Goal: Check status: Check status

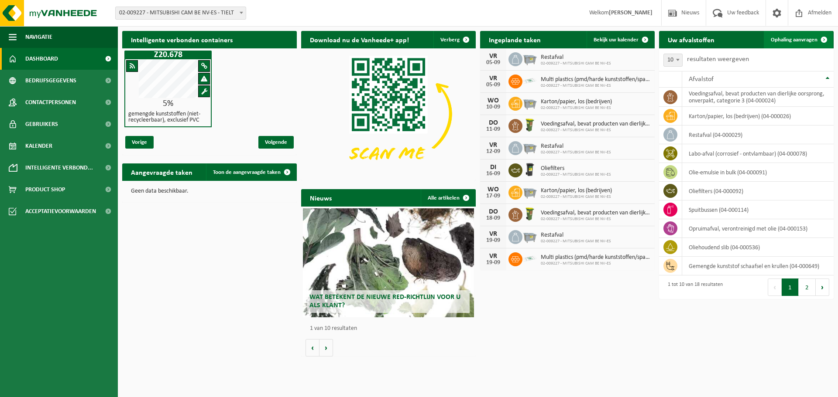
click at [794, 40] on span "Ophaling aanvragen" at bounding box center [793, 40] width 47 height 6
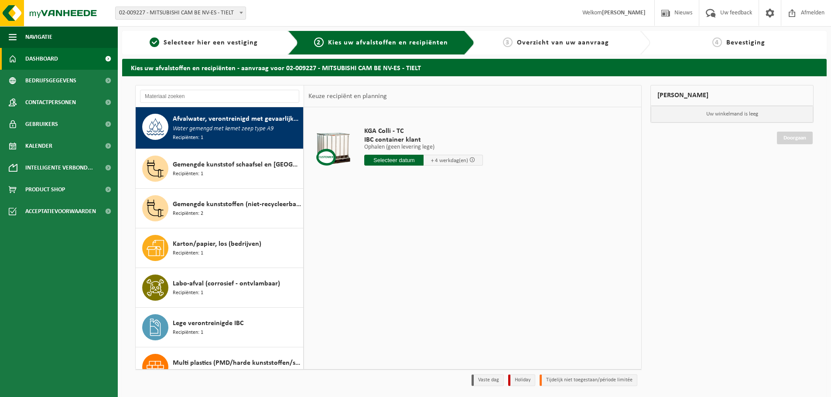
click at [37, 58] on span "Dashboard" at bounding box center [41, 59] width 33 height 22
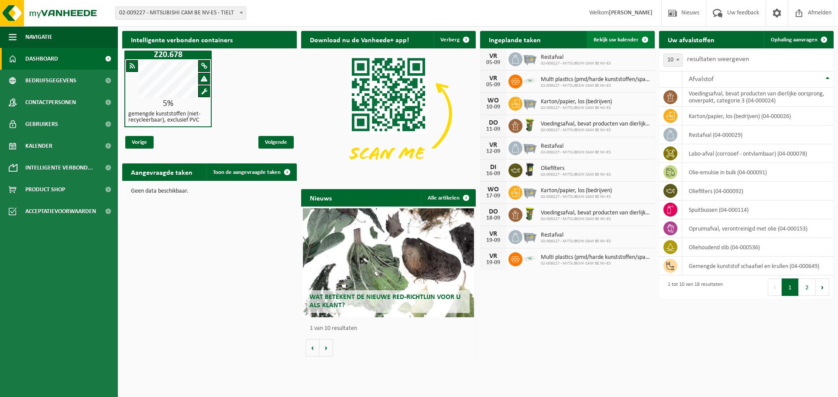
click at [617, 40] on span "Bekijk uw kalender" at bounding box center [615, 40] width 45 height 6
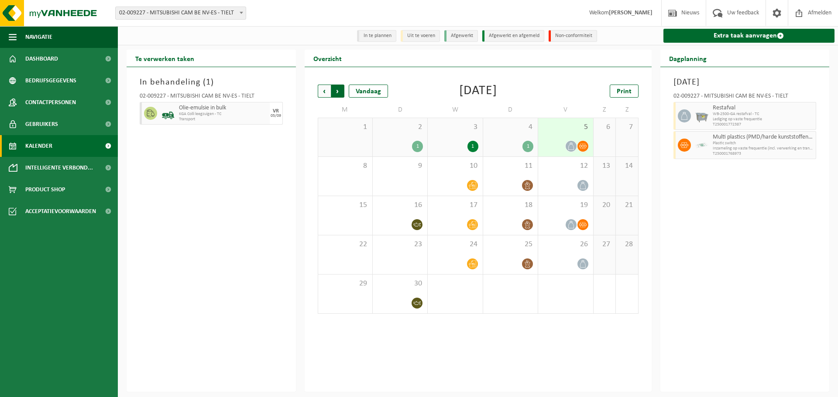
click at [325, 92] on span "Vorige" at bounding box center [324, 91] width 13 height 13
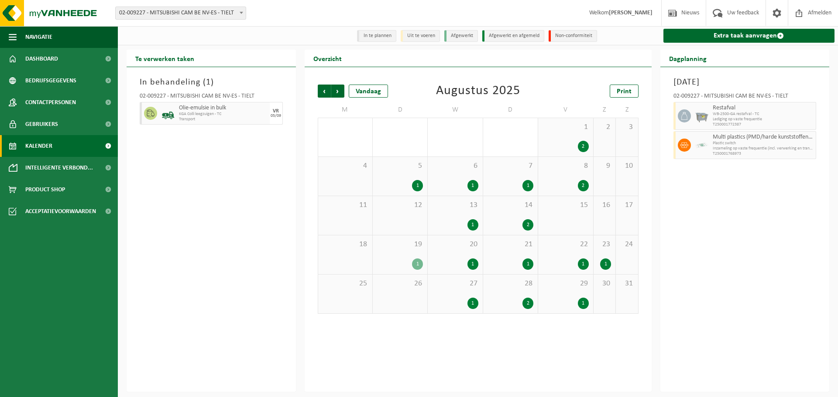
click at [526, 264] on div "1" at bounding box center [527, 264] width 11 height 11
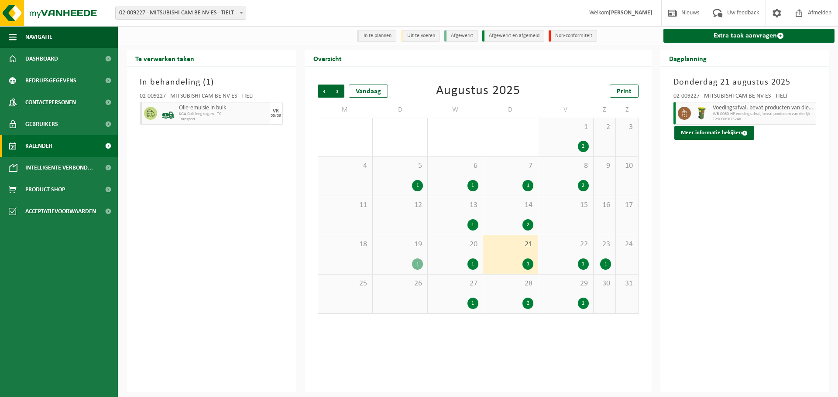
click at [583, 260] on div "1" at bounding box center [583, 264] width 11 height 11
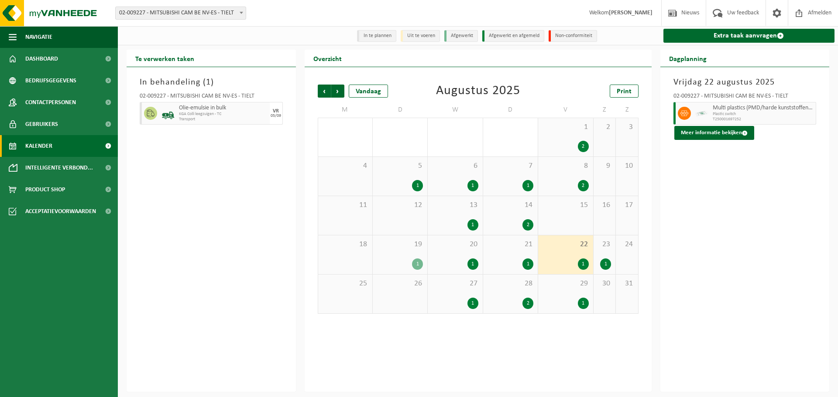
click at [608, 258] on div "23 1" at bounding box center [604, 255] width 22 height 39
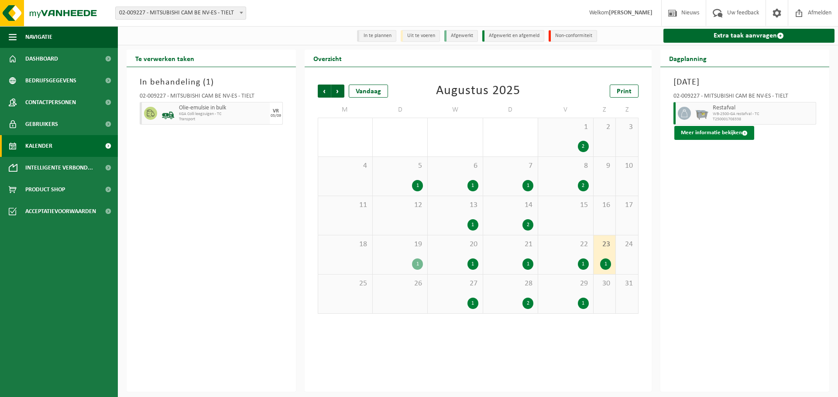
click at [686, 129] on button "Meer informatie bekijken" at bounding box center [714, 133] width 80 height 14
click at [686, 129] on body "Vestiging: 02-009227 - MITSUBISHI CAM BE NV-ES - TIELT 02-009227 - MITSUBISHI C…" at bounding box center [419, 196] width 838 height 392
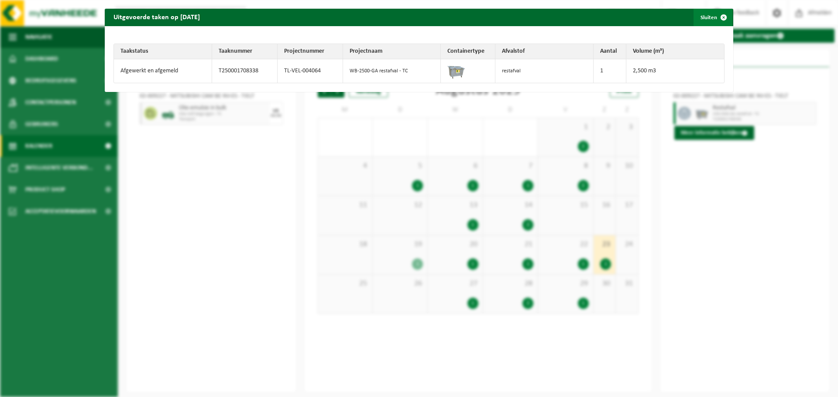
click at [716, 19] on span "button" at bounding box center [723, 17] width 17 height 17
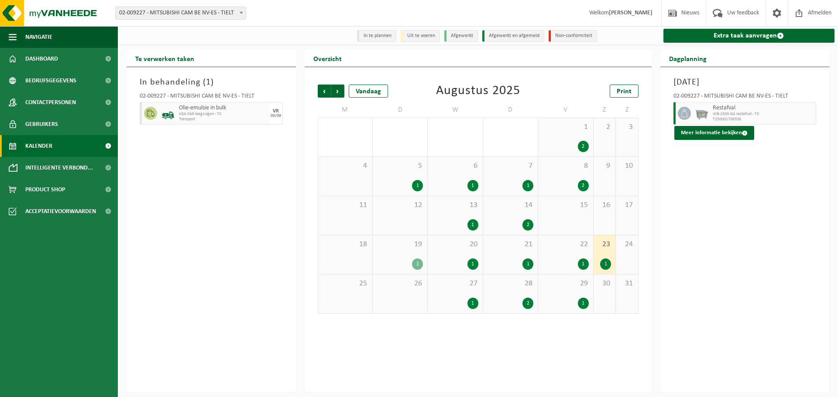
click at [472, 300] on div "1" at bounding box center [472, 303] width 11 height 11
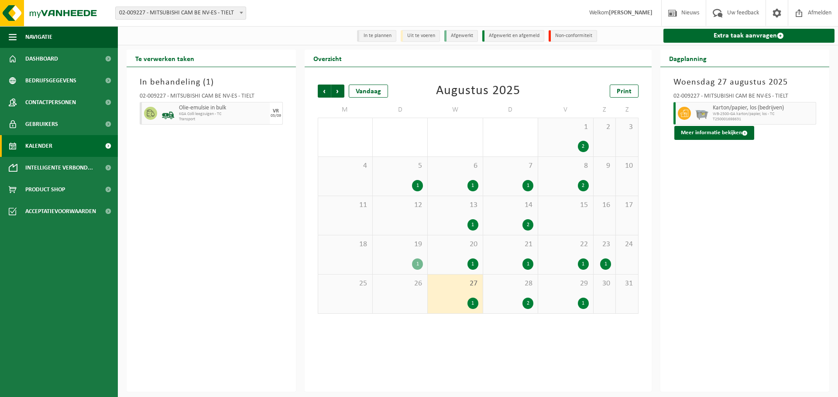
click at [472, 300] on div "1" at bounding box center [472, 303] width 11 height 11
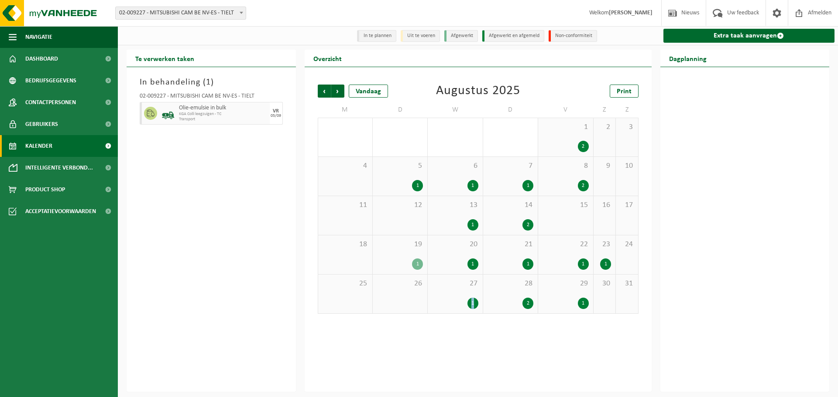
click at [472, 300] on div "1" at bounding box center [472, 303] width 11 height 11
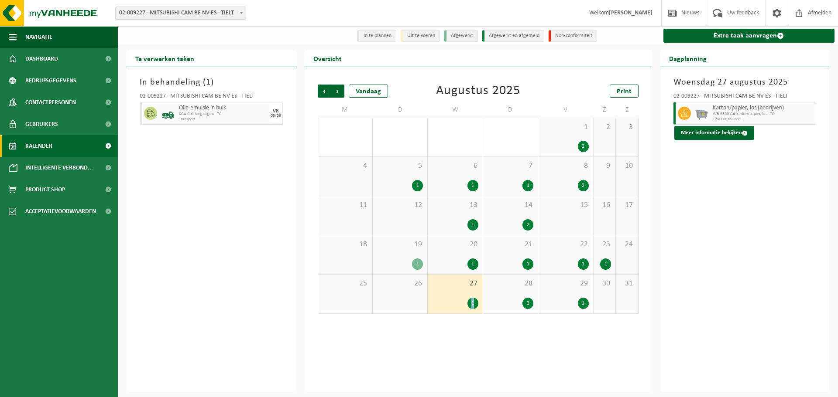
click at [472, 300] on div "1" at bounding box center [472, 303] width 11 height 11
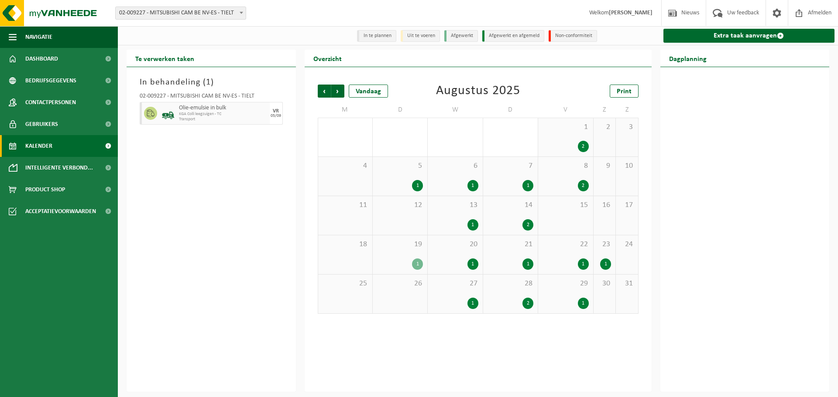
click at [465, 296] on div "27 1" at bounding box center [455, 294] width 55 height 39
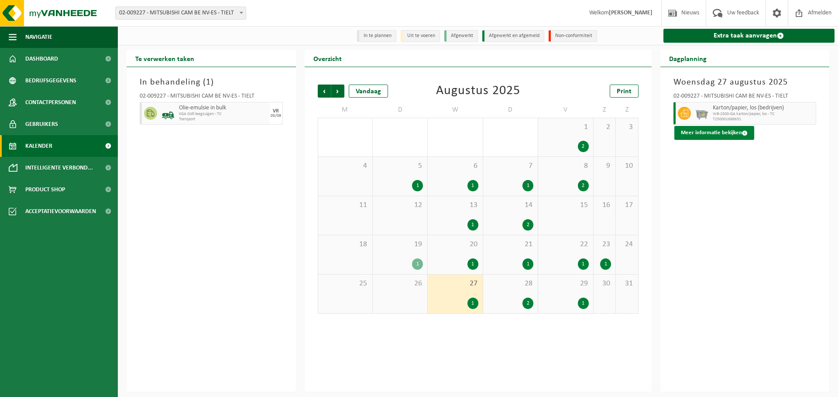
click at [716, 131] on button "Meer informatie bekijken" at bounding box center [714, 133] width 80 height 14
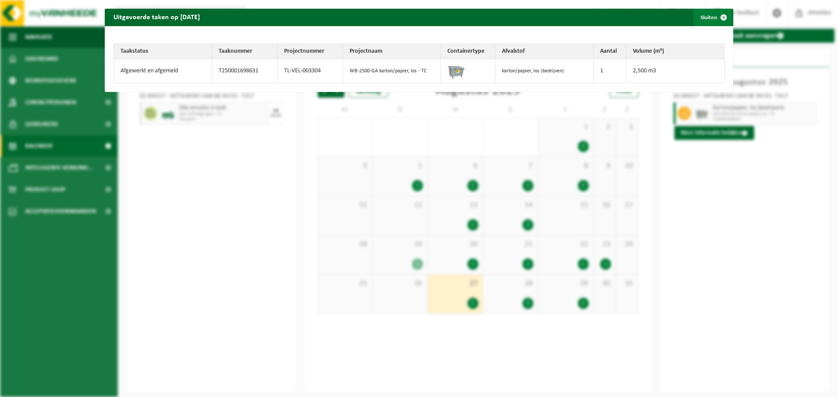
click at [717, 17] on span "button" at bounding box center [723, 17] width 17 height 17
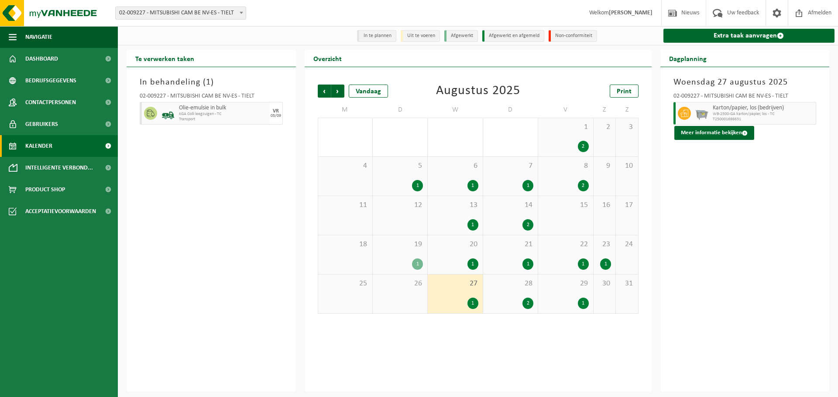
click at [529, 293] on div "28 2" at bounding box center [510, 294] width 55 height 39
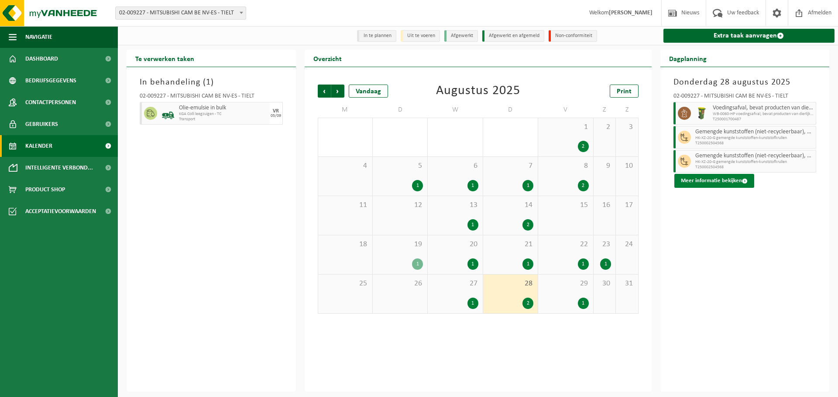
click at [688, 183] on button "Meer informatie bekijken" at bounding box center [714, 181] width 80 height 14
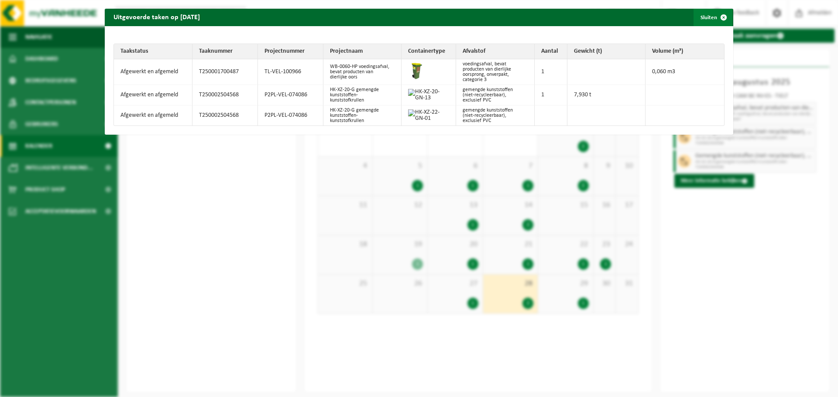
click at [718, 15] on span "button" at bounding box center [723, 17] width 17 height 17
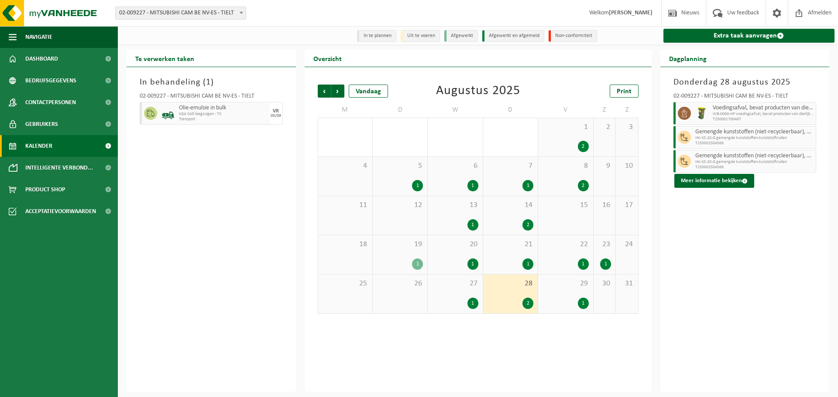
click at [582, 301] on div "1" at bounding box center [583, 303] width 11 height 11
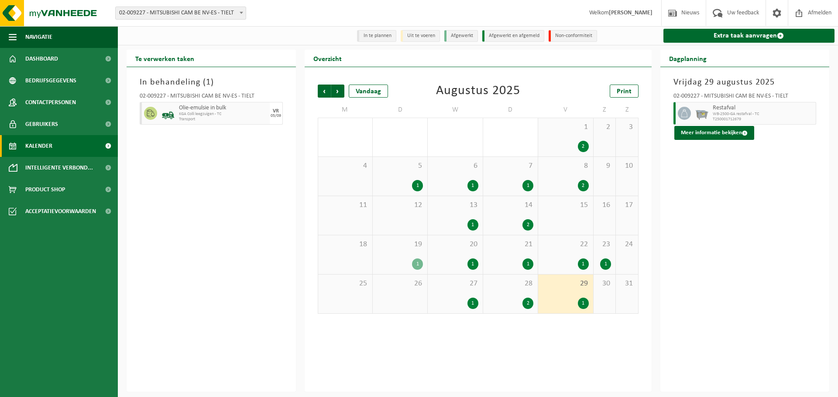
click at [582, 296] on div "29 1" at bounding box center [565, 294] width 55 height 39
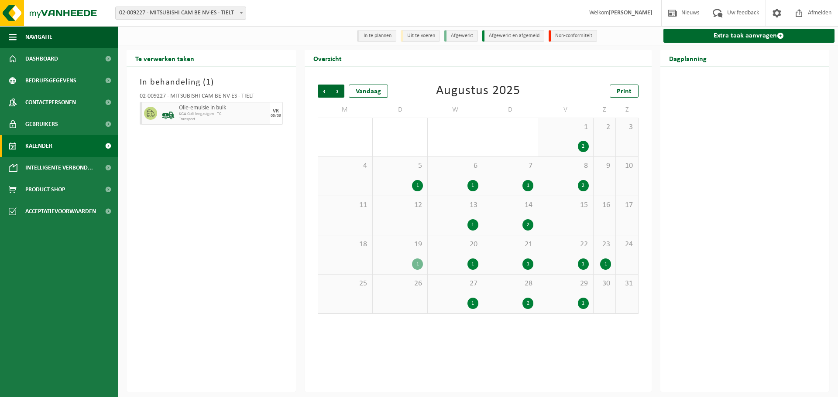
click at [582, 296] on div "29 1" at bounding box center [565, 294] width 55 height 39
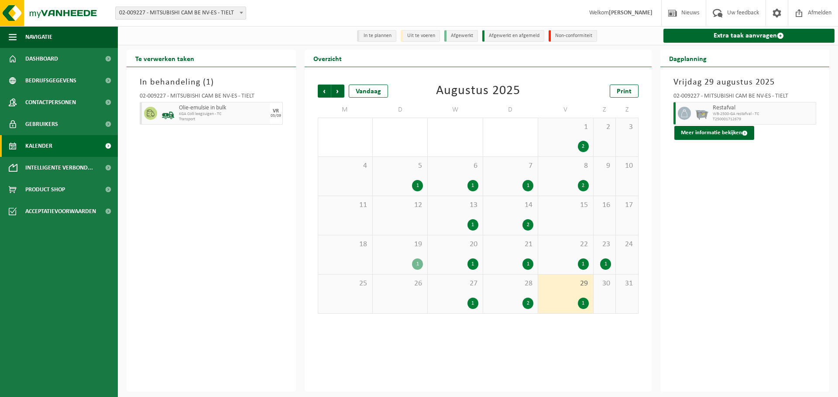
click at [582, 296] on div "29 1" at bounding box center [565, 294] width 55 height 39
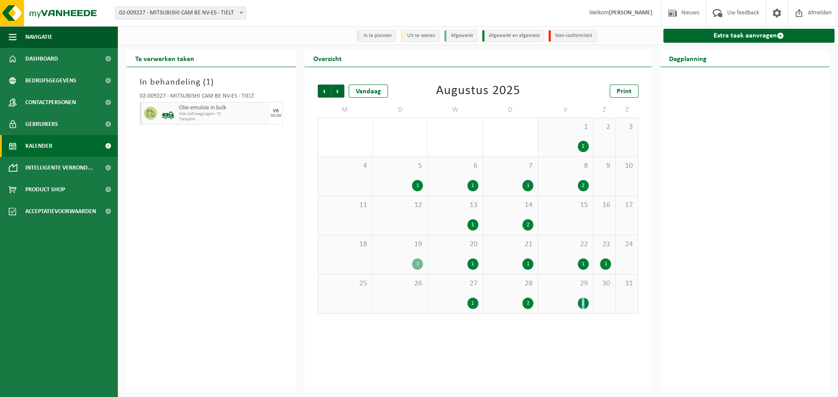
click at [582, 296] on div "29 1" at bounding box center [565, 294] width 55 height 39
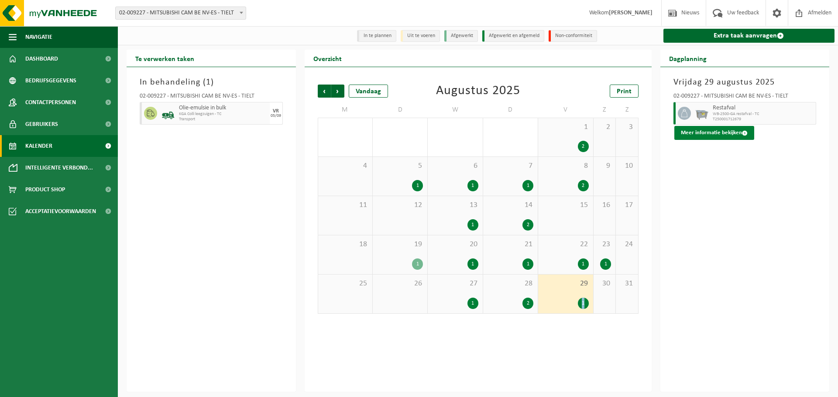
click at [730, 134] on button "Meer informatie bekijken" at bounding box center [714, 133] width 80 height 14
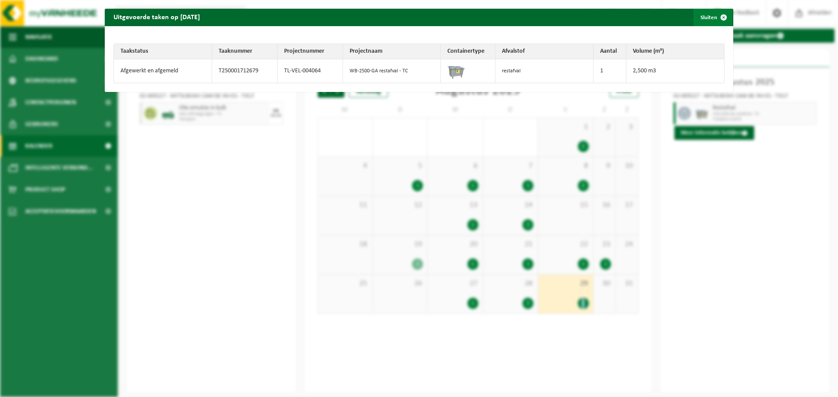
drag, startPoint x: 715, startPoint y: 18, endPoint x: 703, endPoint y: 15, distance: 12.2
click at [715, 17] on span "button" at bounding box center [723, 17] width 17 height 17
